Goal: Obtain resource: Obtain resource

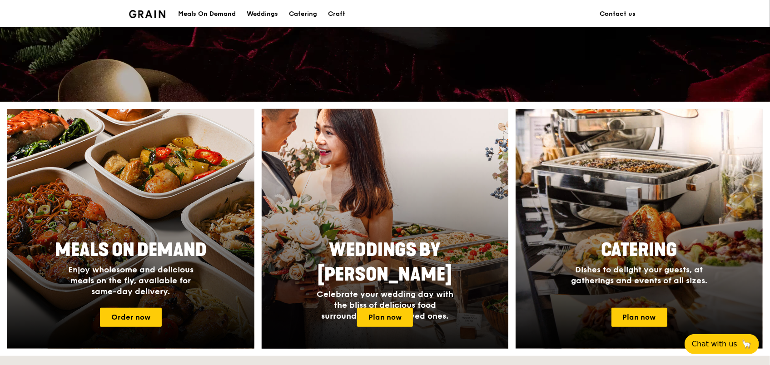
scroll to position [318, 0]
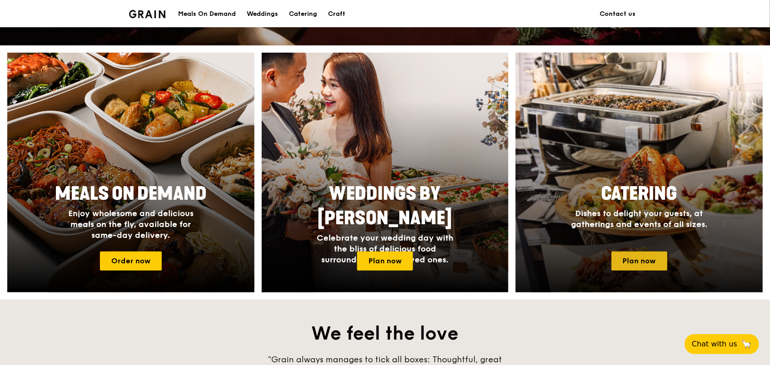
click at [623, 265] on link "Plan now" at bounding box center [639, 261] width 56 height 19
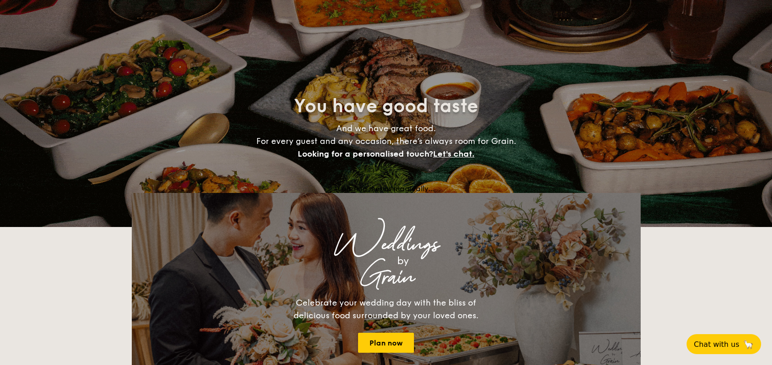
select select
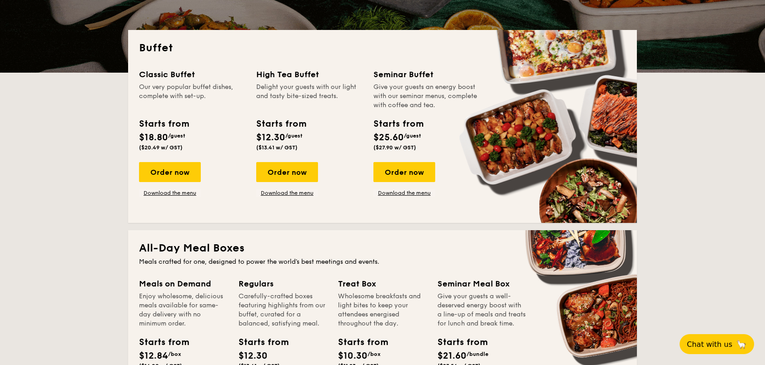
scroll to position [136, 0]
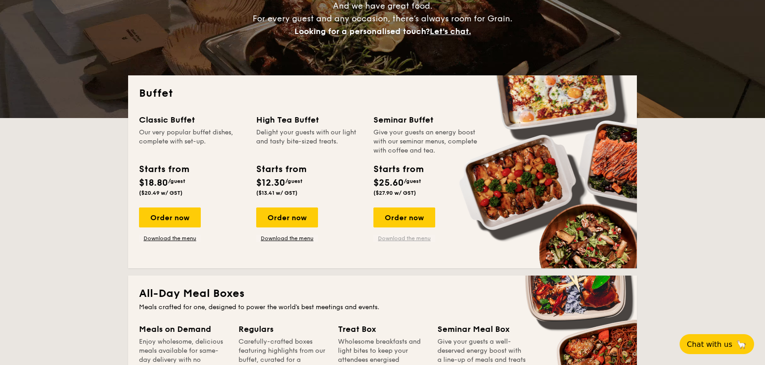
click at [427, 239] on link "Download the menu" at bounding box center [404, 238] width 62 height 7
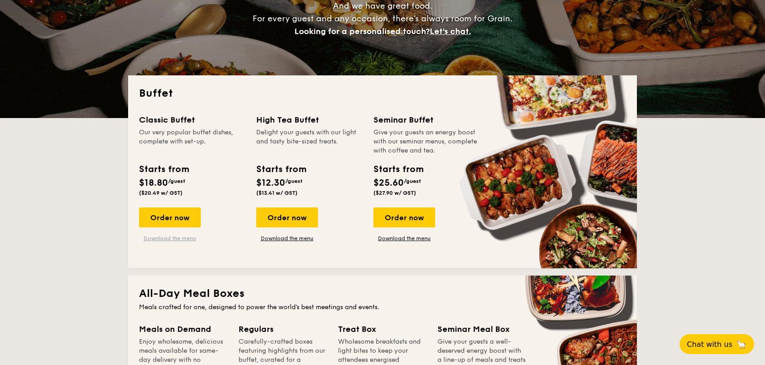
click at [182, 236] on link "Download the menu" at bounding box center [170, 238] width 62 height 7
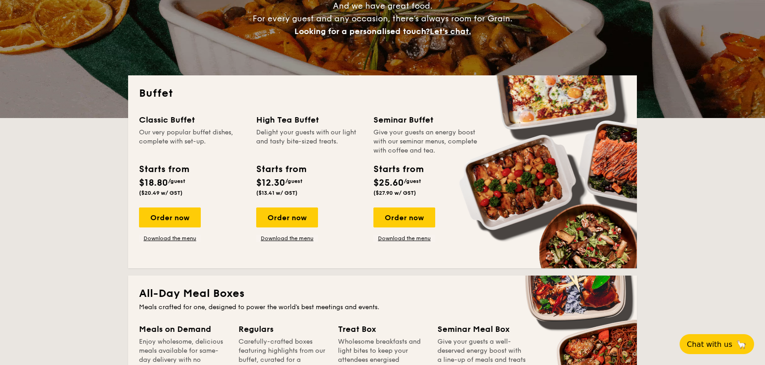
click at [178, 243] on div "Classic Buffet Our very popular buffet dishes, complete with set-up. Starts fro…" at bounding box center [382, 186] width 487 height 144
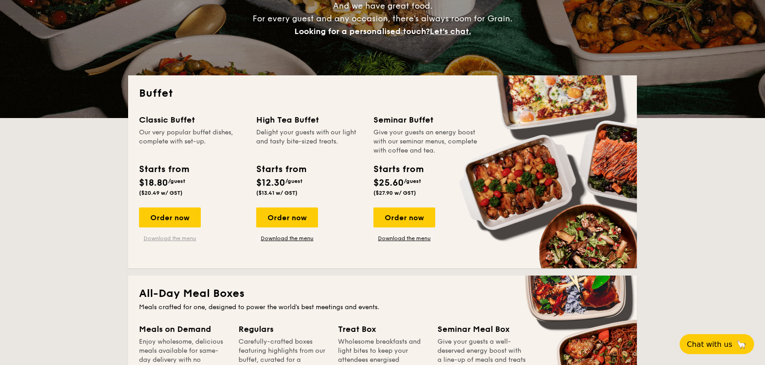
click at [177, 239] on link "Download the menu" at bounding box center [170, 238] width 62 height 7
click at [169, 237] on link "Download the menu" at bounding box center [170, 238] width 62 height 7
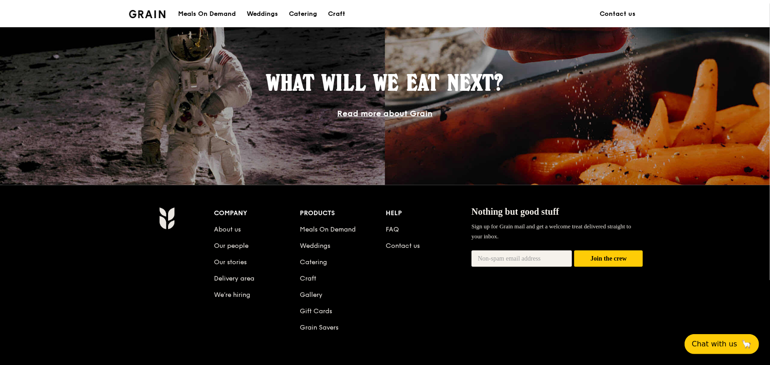
scroll to position [818, 0]
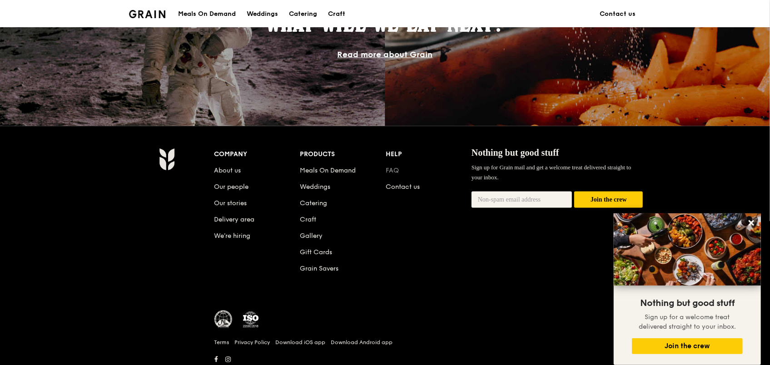
click at [393, 167] on link "FAQ" at bounding box center [392, 171] width 13 height 8
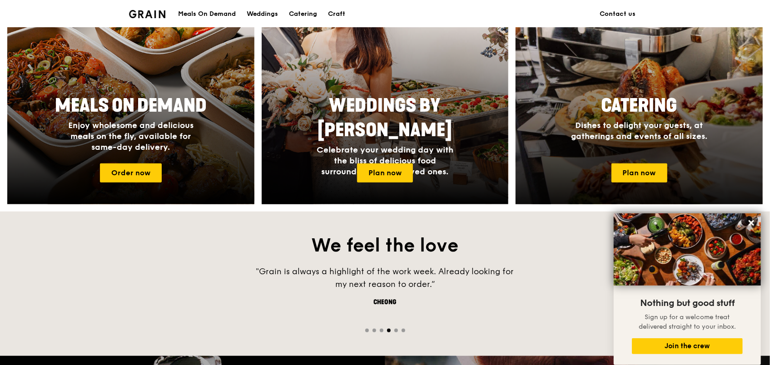
scroll to position [409, 0]
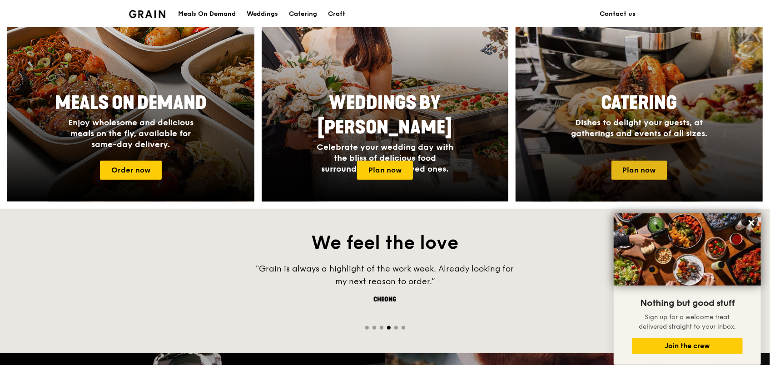
click at [628, 172] on link "Plan now" at bounding box center [639, 170] width 56 height 19
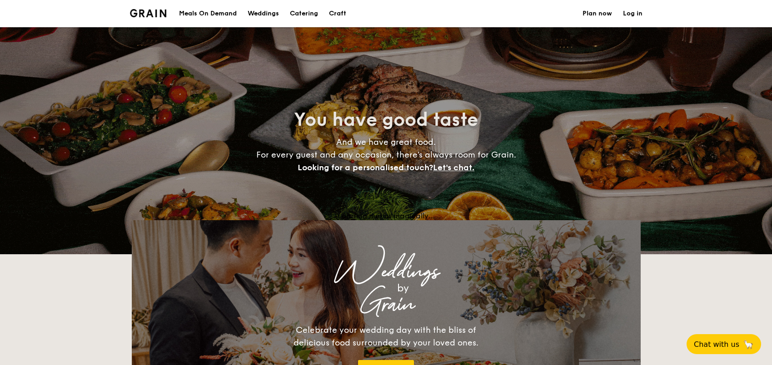
select select
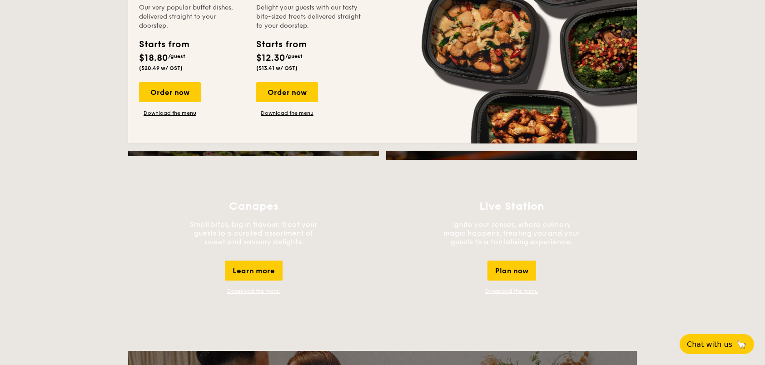
scroll to position [727, 0]
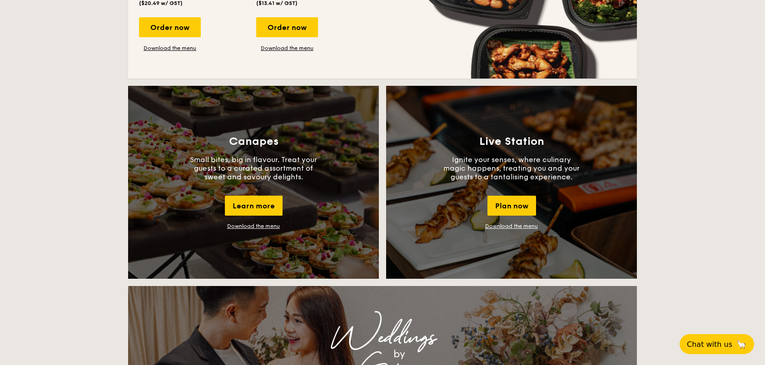
click at [513, 228] on link "Download the menu" at bounding box center [511, 226] width 53 height 6
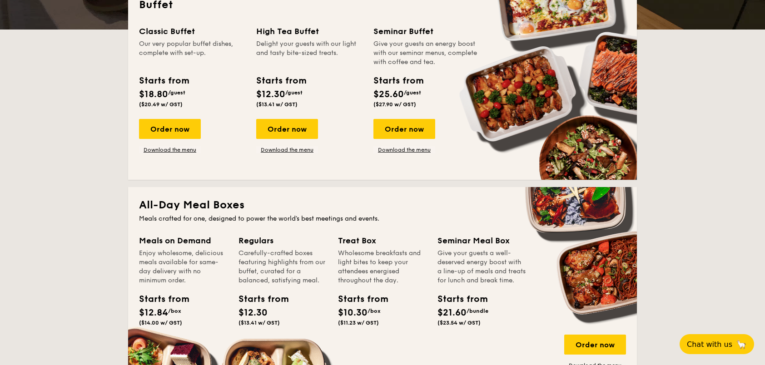
scroll to position [136, 0]
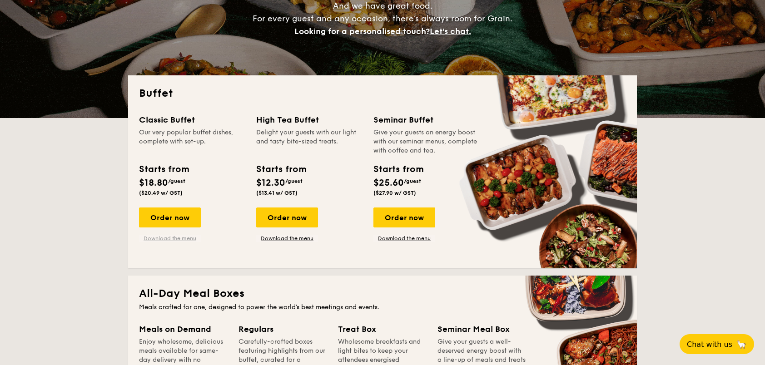
click at [163, 238] on link "Download the menu" at bounding box center [170, 238] width 62 height 7
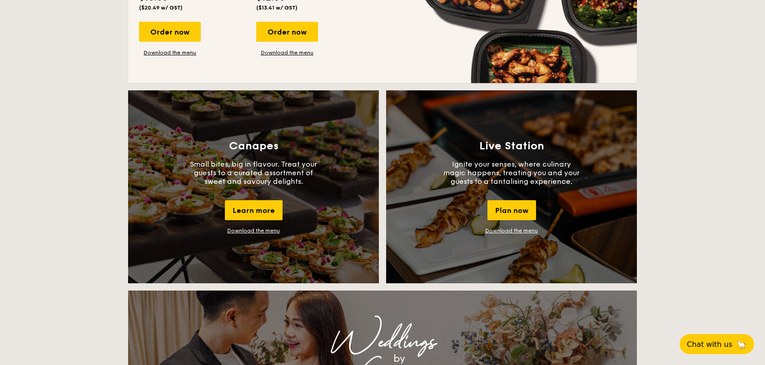
scroll to position [727, 0]
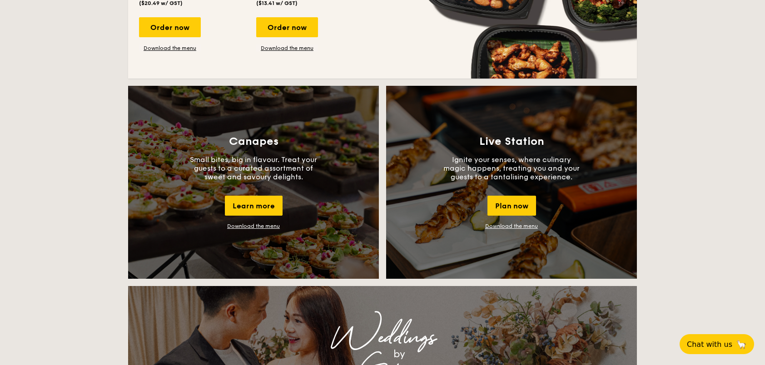
click at [267, 228] on link "Download the menu" at bounding box center [253, 226] width 53 height 6
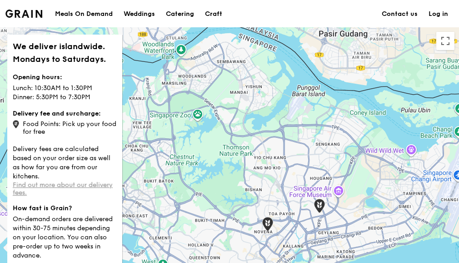
click at [67, 184] on link "Find out more about our delivery fees." at bounding box center [63, 188] width 100 height 15
